Goal: Information Seeking & Learning: Learn about a topic

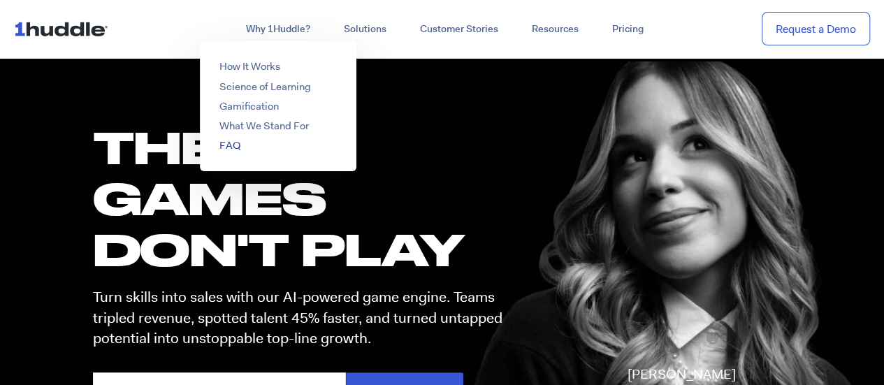
click at [236, 138] on link "FAQ" at bounding box center [229, 145] width 21 height 14
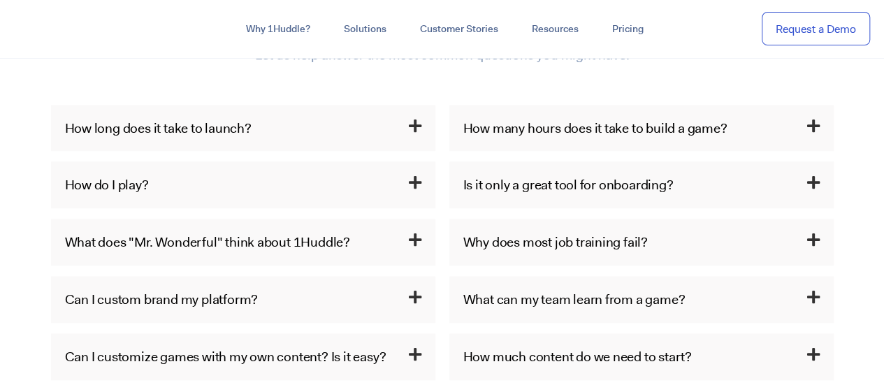
scroll to position [723, 0]
click at [236, 138] on h3 "How long does it take to launch?" at bounding box center [243, 127] width 384 height 47
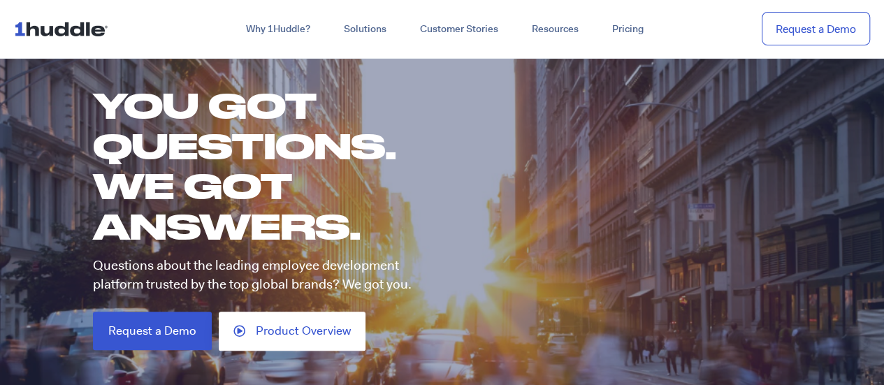
scroll to position [143, 0]
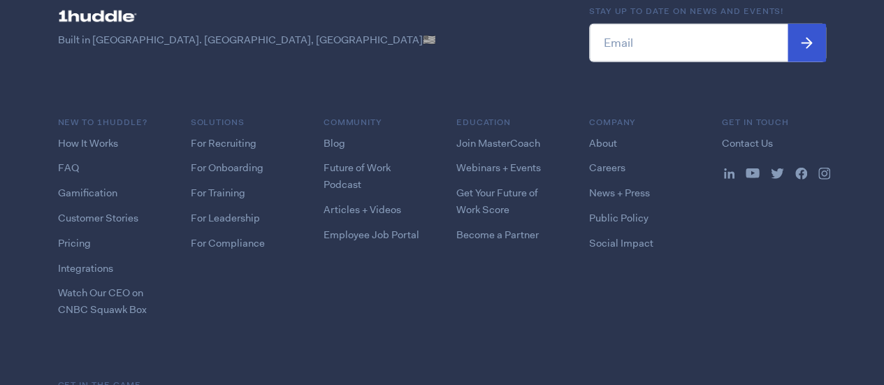
scroll to position [9918, 0]
